Goal: Use online tool/utility: Use online tool/utility

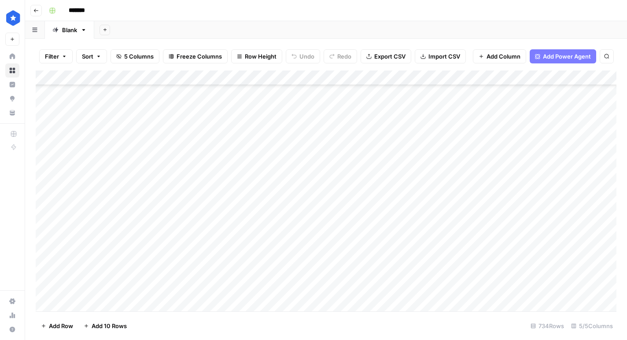
scroll to position [10770, 0]
click at [208, 304] on div "Add Column" at bounding box center [326, 190] width 580 height 241
click at [449, 289] on div "Add Column" at bounding box center [326, 190] width 580 height 241
click at [467, 287] on div "Add Column" at bounding box center [326, 190] width 580 height 241
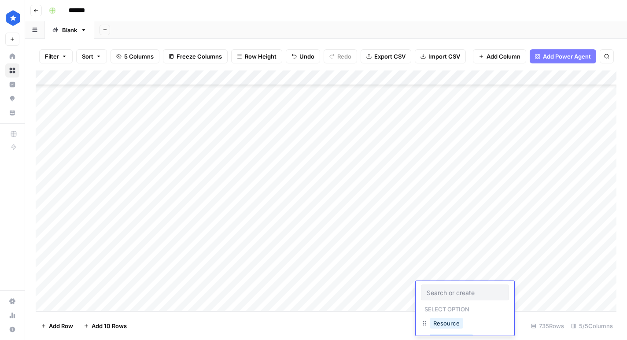
click at [469, 289] on input "text" at bounding box center [464, 292] width 77 height 8
type input "res"
click at [459, 322] on button "Resource" at bounding box center [445, 323] width 33 height 11
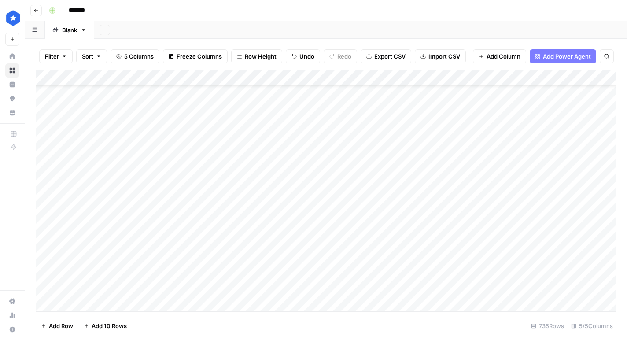
click at [507, 289] on div "Add Column" at bounding box center [326, 190] width 580 height 241
click at [536, 289] on div "Add Column" at bounding box center [326, 190] width 580 height 241
click at [234, 291] on div "Add Column" at bounding box center [326, 190] width 580 height 241
click at [617, 269] on icon "close" at bounding box center [614, 271] width 6 height 7
click at [616, 302] on icon "close" at bounding box center [614, 304] width 6 height 7
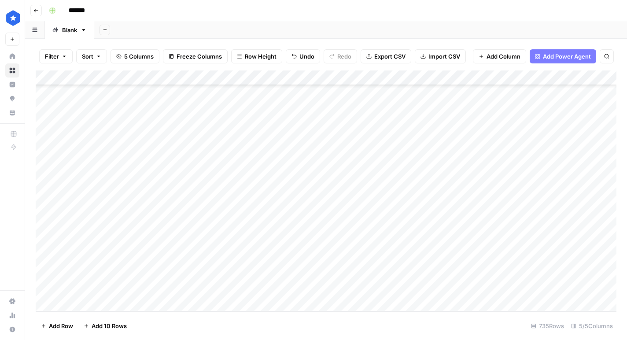
click at [532, 290] on div "Add Column" at bounding box center [326, 190] width 580 height 241
click at [475, 291] on div "Add Column" at bounding box center [326, 190] width 580 height 241
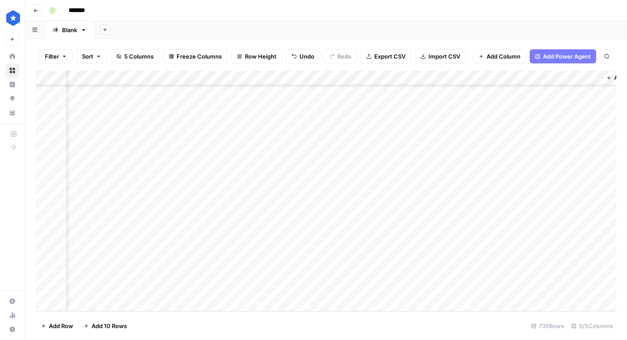
click at [543, 272] on div "Add Column" at bounding box center [326, 190] width 580 height 241
click at [514, 287] on div "Add Column" at bounding box center [326, 190] width 580 height 241
